Goal: Task Accomplishment & Management: Manage account settings

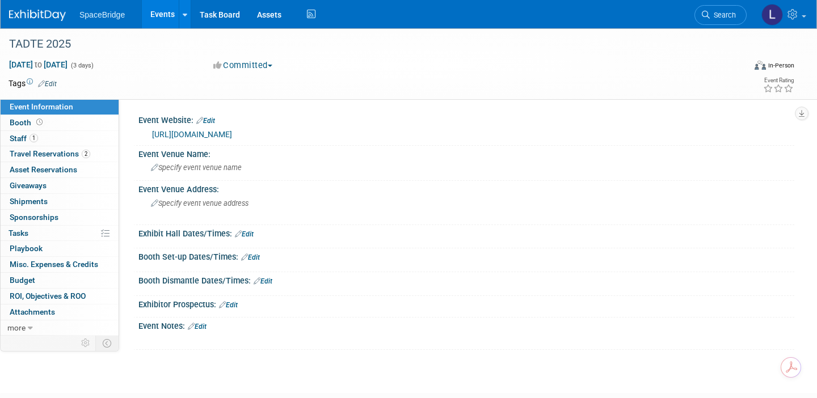
scroll to position [74, 0]
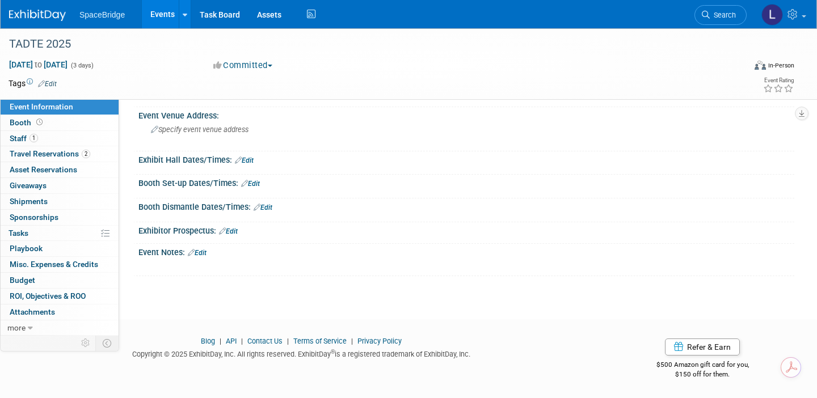
click at [171, 18] on link "Events" at bounding box center [162, 14] width 41 height 28
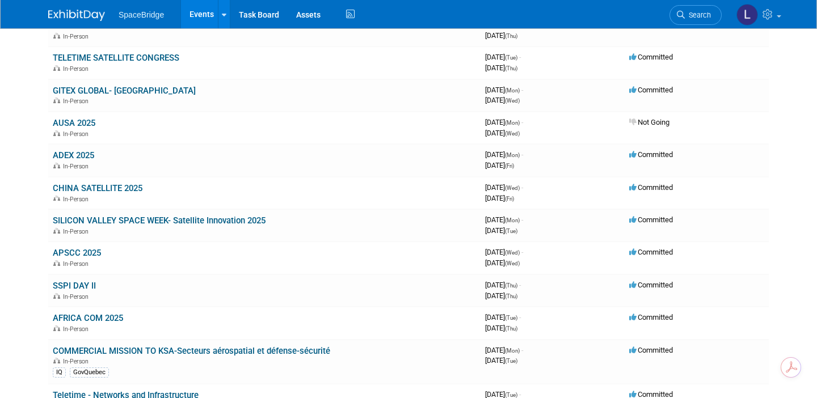
scroll to position [111, 0]
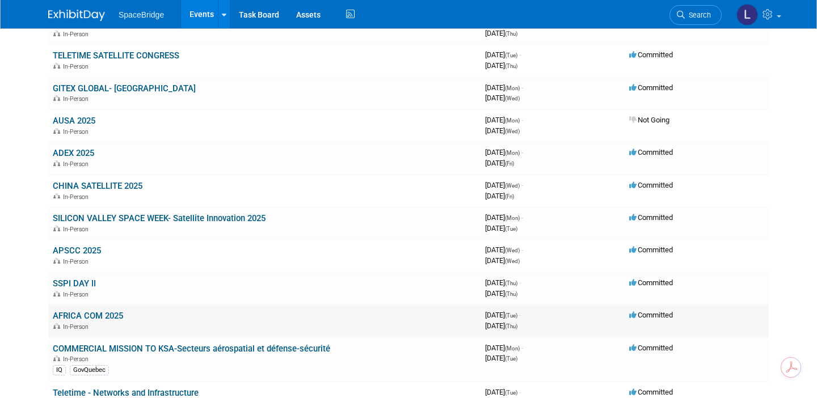
click at [81, 315] on link "AFRICA COM 2025" at bounding box center [88, 316] width 70 height 10
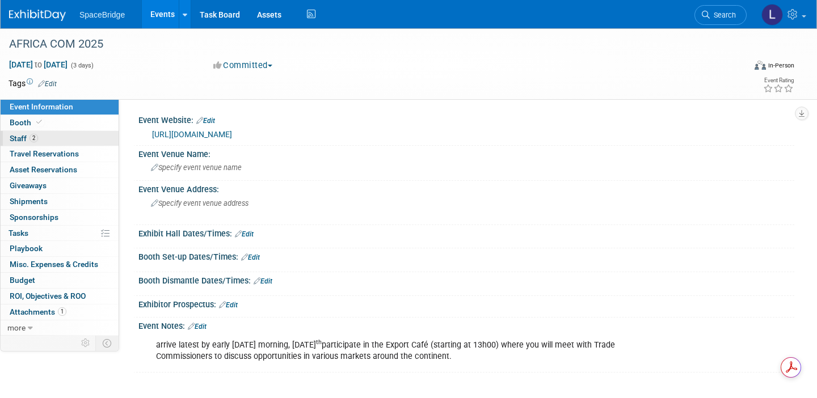
click at [77, 136] on link "2 Staff 2" at bounding box center [60, 138] width 118 height 15
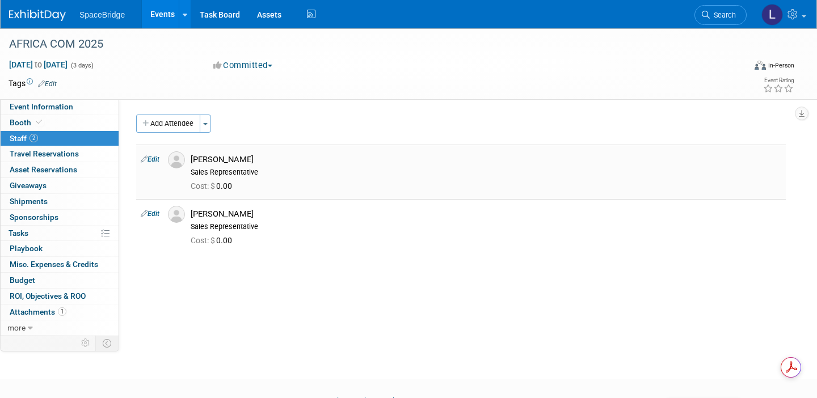
click at [258, 179] on div "Cost: $ 0.00" at bounding box center [485, 185] width 607 height 16
click at [207, 159] on div "[PERSON_NAME]" at bounding box center [486, 159] width 590 height 11
click at [154, 158] on link "Edit" at bounding box center [150, 159] width 19 height 8
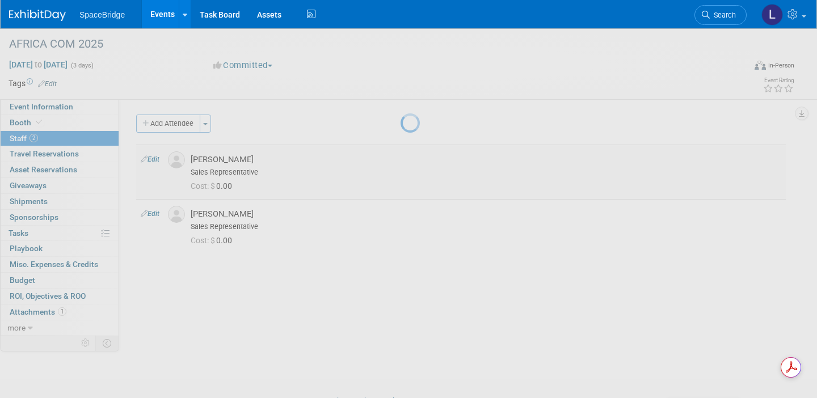
select select "696fc1b5-b5a8-4da1-88f6-f6c01df72450"
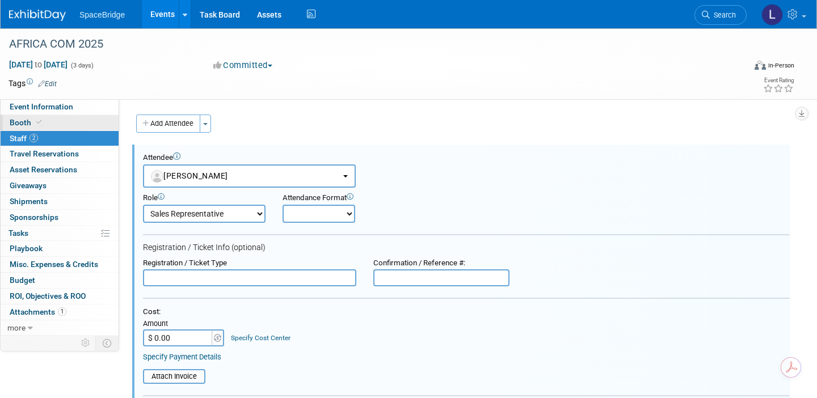
click at [42, 115] on link "Booth" at bounding box center [60, 122] width 118 height 15
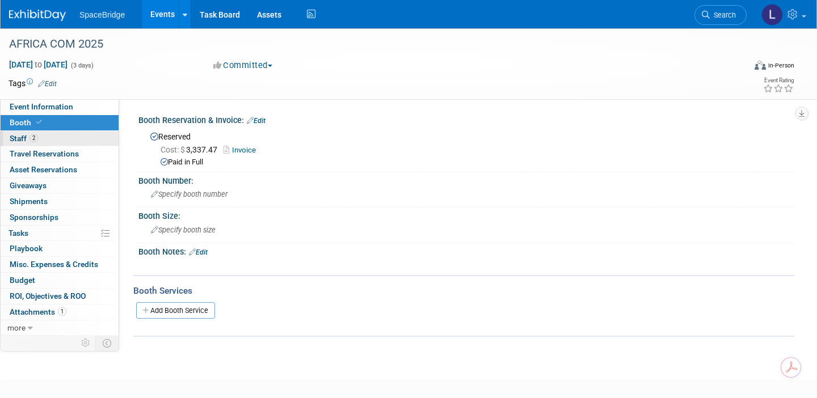
click at [38, 139] on link "2 Staff 2" at bounding box center [60, 138] width 118 height 15
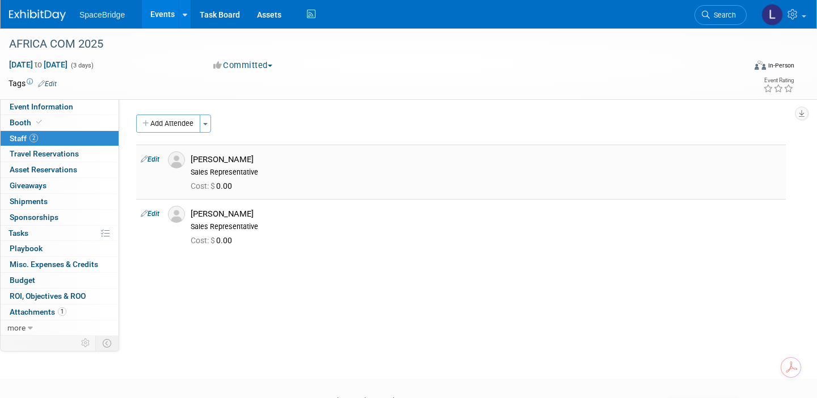
click at [168, 162] on td at bounding box center [174, 172] width 23 height 54
click at [176, 162] on img at bounding box center [176, 159] width 17 height 17
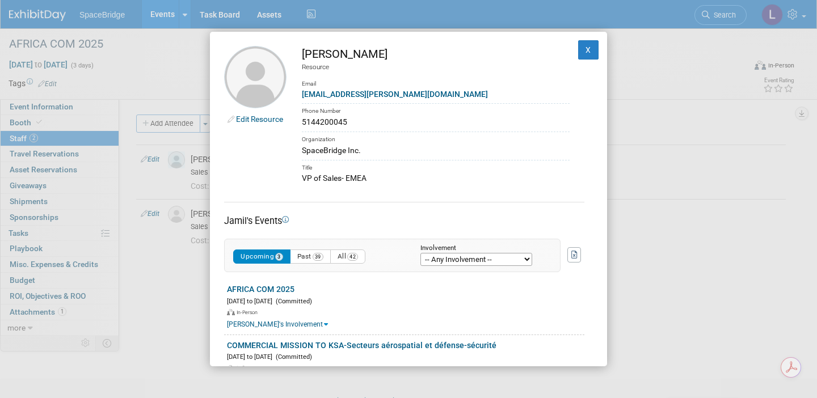
drag, startPoint x: 356, startPoint y: 120, endPoint x: 300, endPoint y: 127, distance: 56.0
click at [300, 127] on td "[PERSON_NAME] Resource Email [EMAIL_ADDRESS][PERSON_NAME][DOMAIN_NAME] Phone Nu…" at bounding box center [427, 115] width 283 height 138
copy div "5144200045"
click at [597, 52] on button "X" at bounding box center [588, 49] width 20 height 19
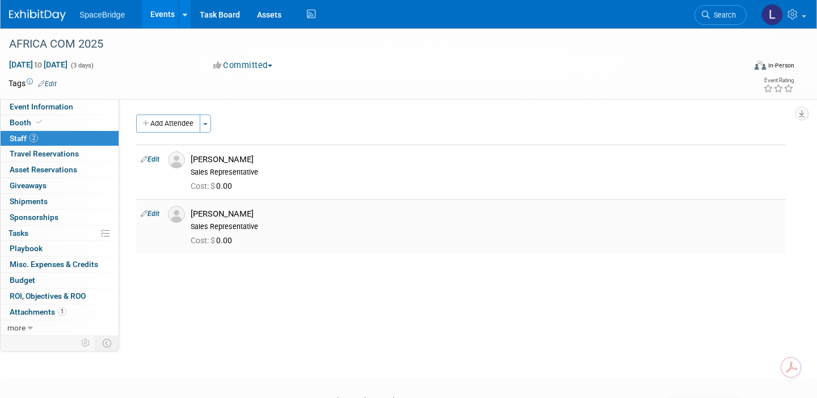
click at [180, 216] on img at bounding box center [176, 214] width 17 height 17
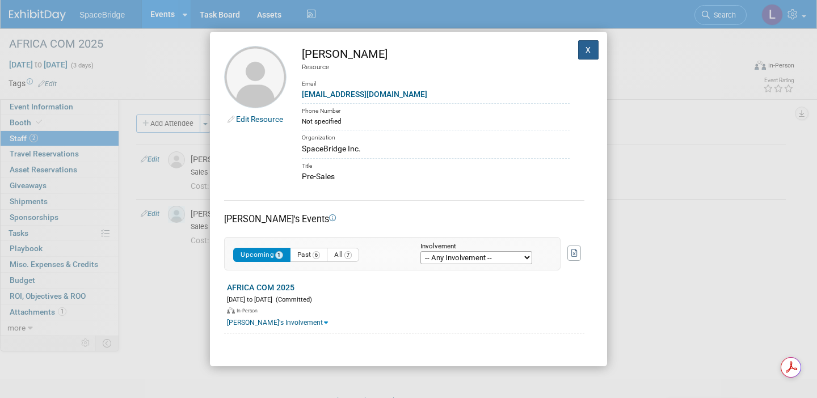
click at [590, 49] on button "X" at bounding box center [588, 49] width 20 height 19
